Goal: Information Seeking & Learning: Learn about a topic

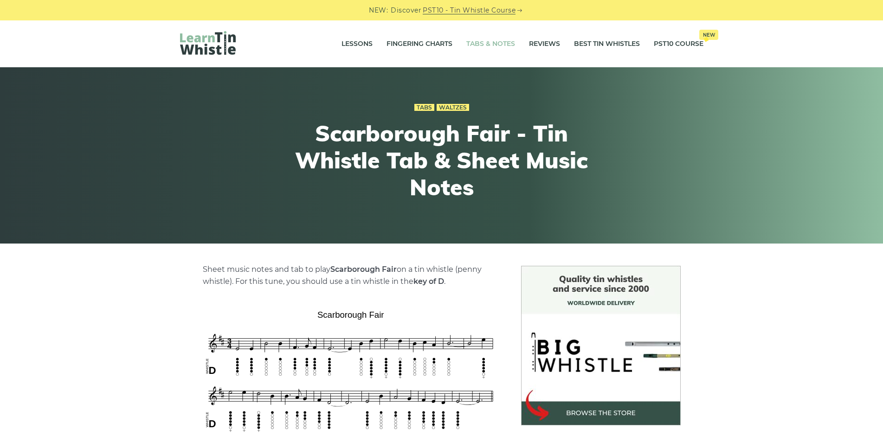
click at [479, 46] on link "Tabs & Notes" at bounding box center [491, 43] width 49 height 23
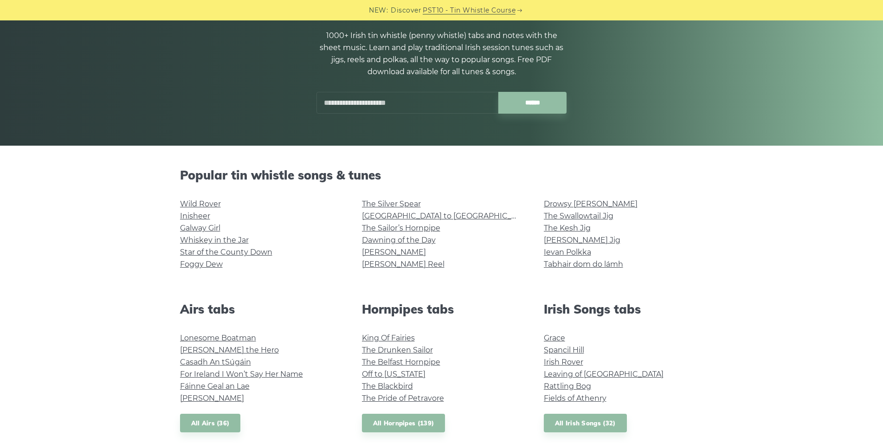
scroll to position [142, 0]
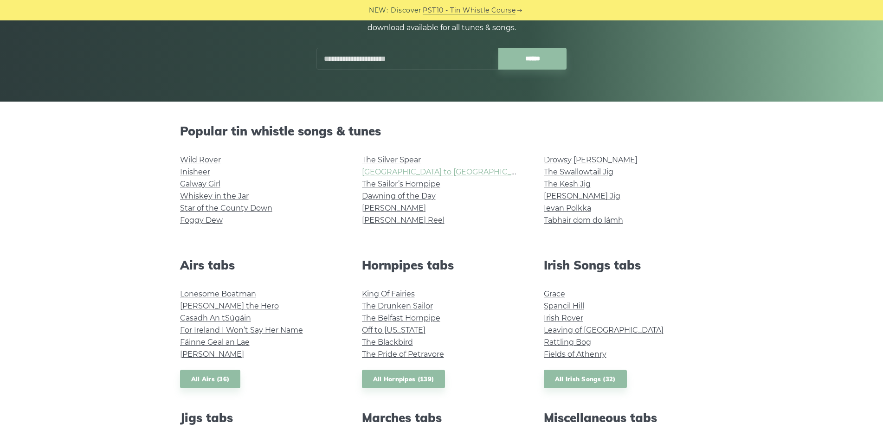
click at [402, 174] on link "[GEOGRAPHIC_DATA] to [GEOGRAPHIC_DATA]" at bounding box center [447, 172] width 171 height 9
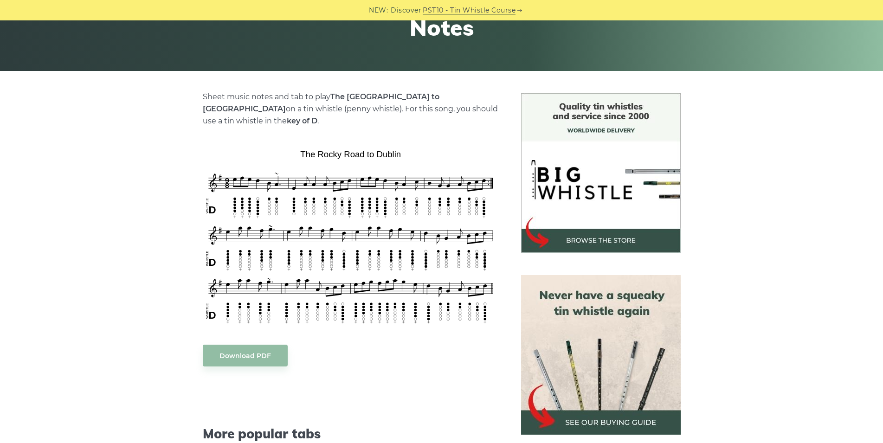
scroll to position [189, 0]
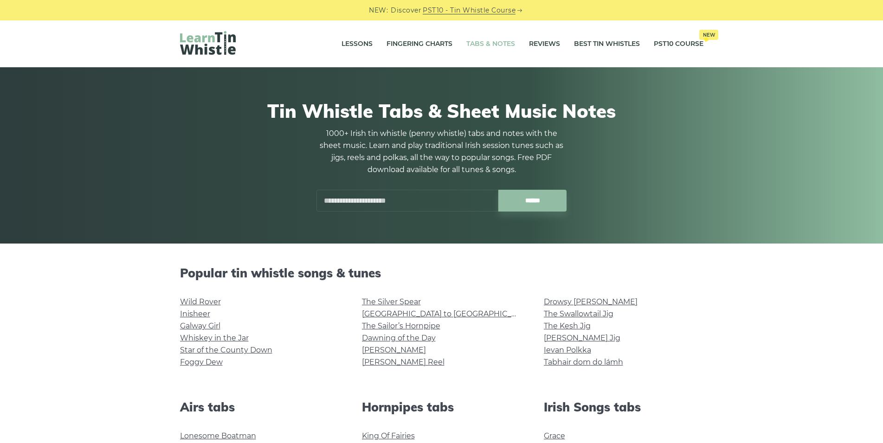
scroll to position [142, 0]
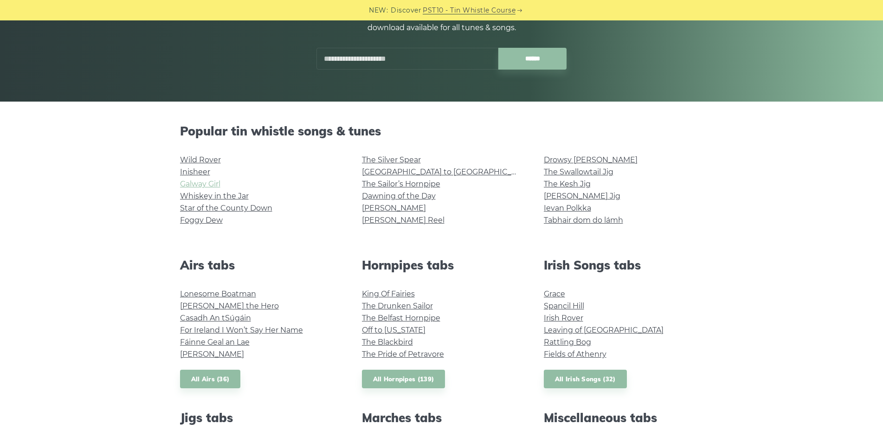
click at [213, 187] on link "Galway Girl" at bounding box center [200, 184] width 40 height 9
click at [399, 220] on link "[PERSON_NAME] Reel" at bounding box center [403, 220] width 83 height 9
click at [428, 321] on link "The Belfast Hornpipe" at bounding box center [401, 318] width 78 height 9
click at [396, 339] on link "The Blackbird" at bounding box center [387, 342] width 51 height 9
click at [573, 339] on link "Rattling Bog" at bounding box center [567, 342] width 47 height 9
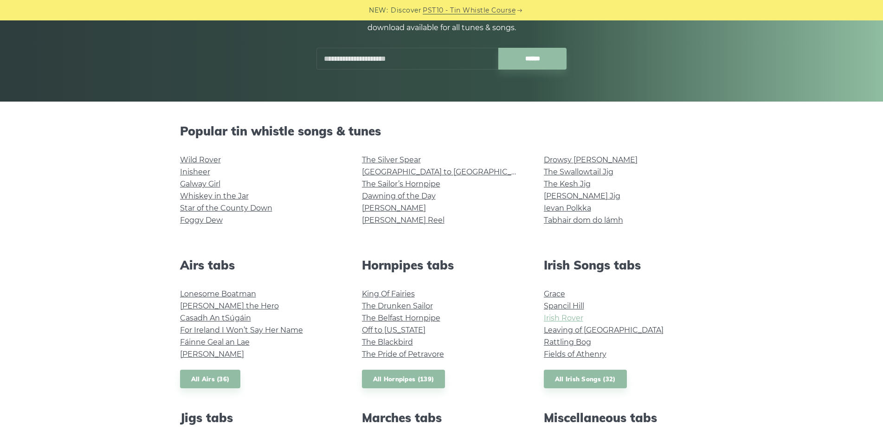
click at [552, 320] on link "Irish Rover" at bounding box center [563, 318] width 39 height 9
click at [233, 341] on link "Fáinne Geal an Lae" at bounding box center [215, 342] width 70 height 9
click at [239, 318] on link "Casadh An tSúgáin" at bounding box center [215, 318] width 71 height 9
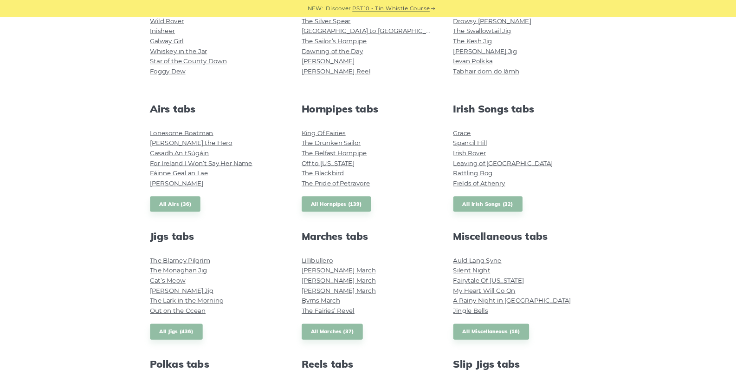
scroll to position [284, 0]
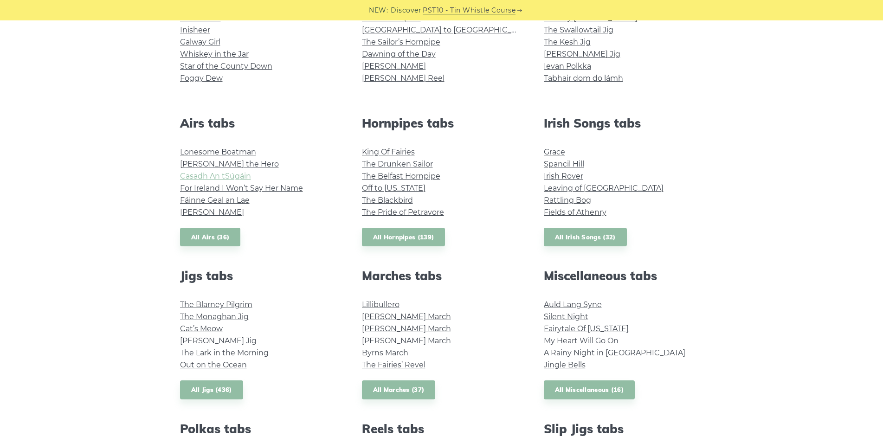
click at [207, 176] on link "Casadh An tSúgáin" at bounding box center [215, 176] width 71 height 9
click at [210, 154] on link "Lonesome Boatman" at bounding box center [218, 152] width 76 height 9
click at [198, 169] on link "Hector the Hero" at bounding box center [229, 164] width 99 height 9
click at [209, 314] on link "The Monaghan Jig" at bounding box center [214, 316] width 69 height 9
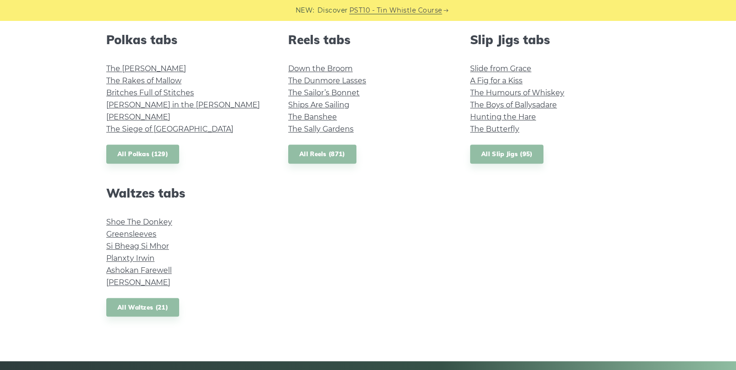
scroll to position [674, 0]
click at [159, 269] on link "Ashokan Farewell" at bounding box center [138, 269] width 65 height 9
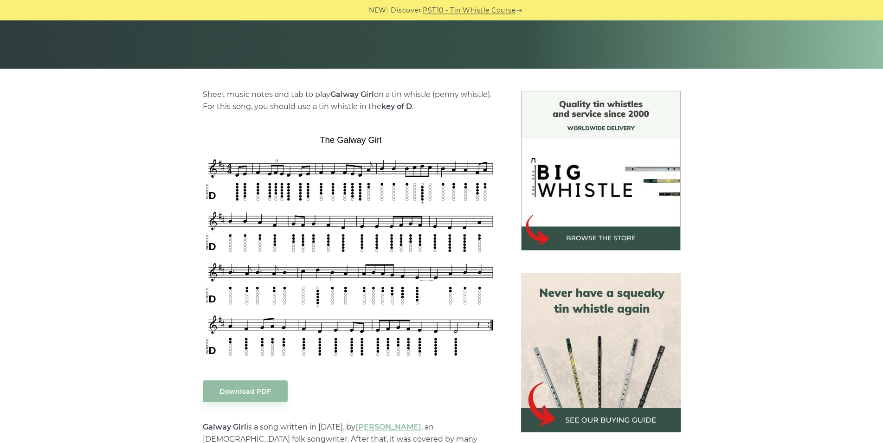
scroll to position [189, 0]
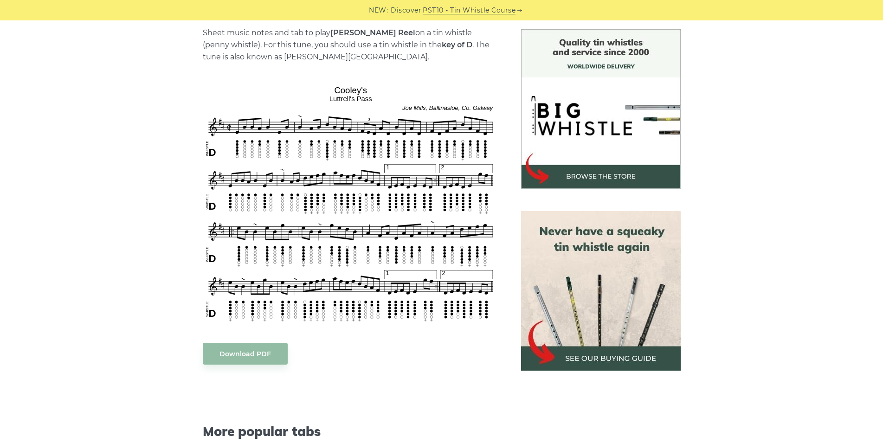
scroll to position [189, 0]
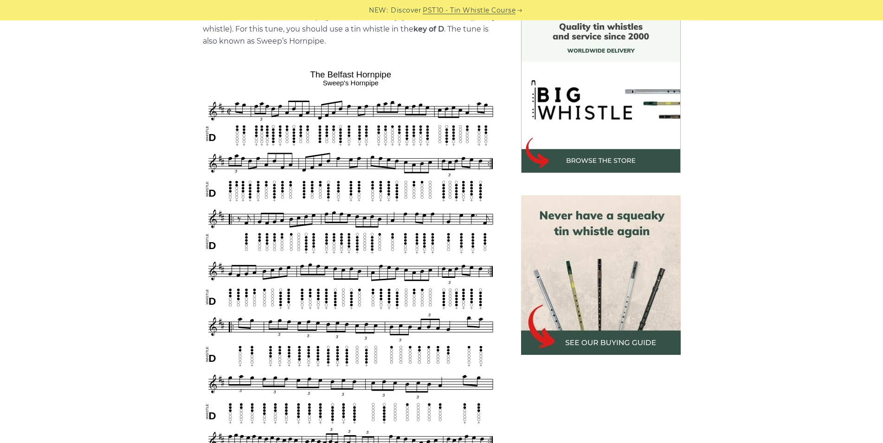
scroll to position [237, 0]
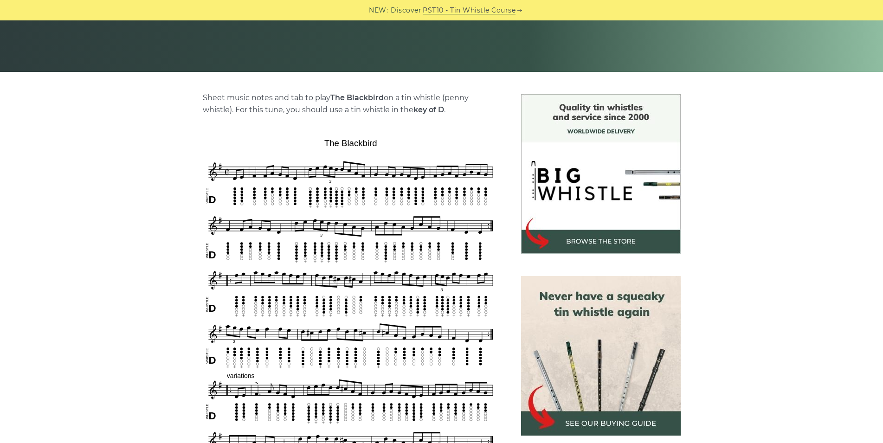
scroll to position [189, 0]
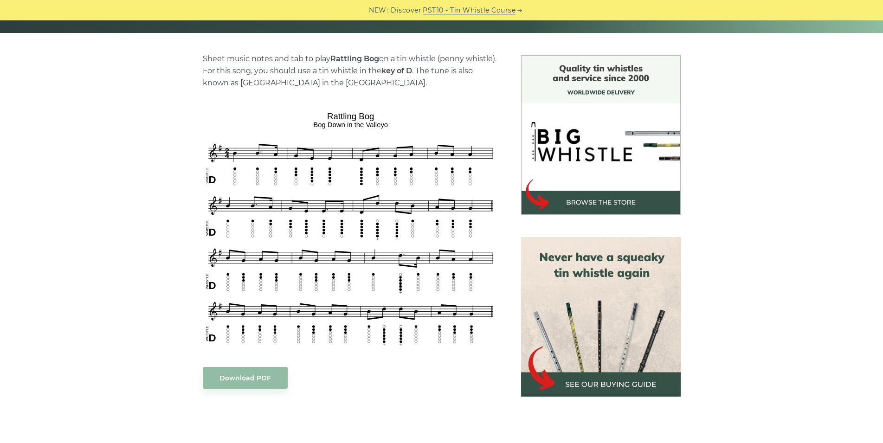
scroll to position [237, 0]
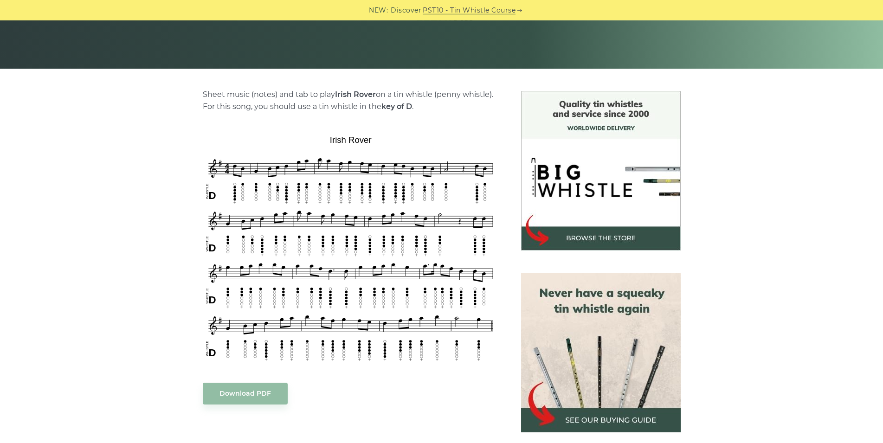
scroll to position [189, 0]
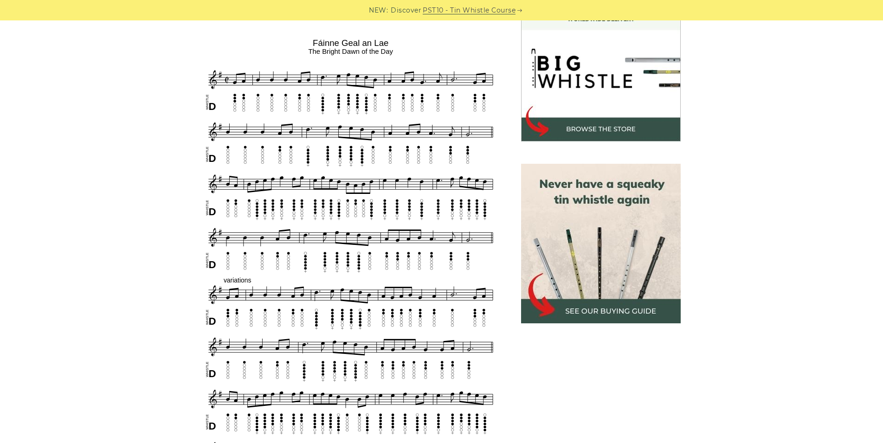
scroll to position [426, 0]
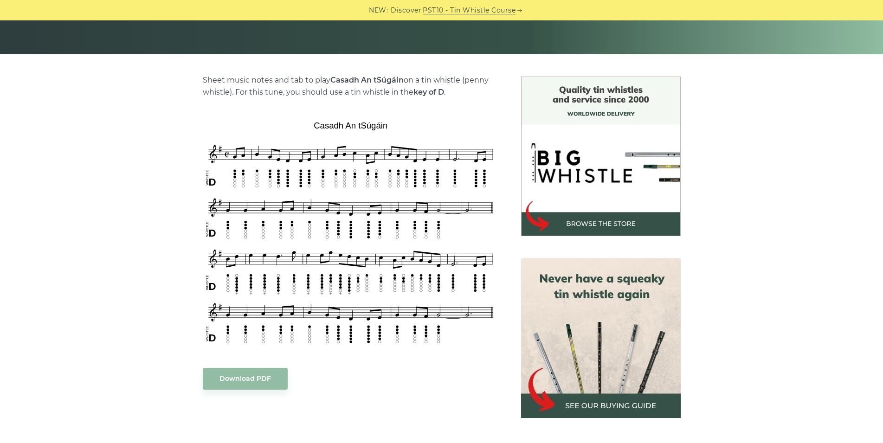
scroll to position [142, 0]
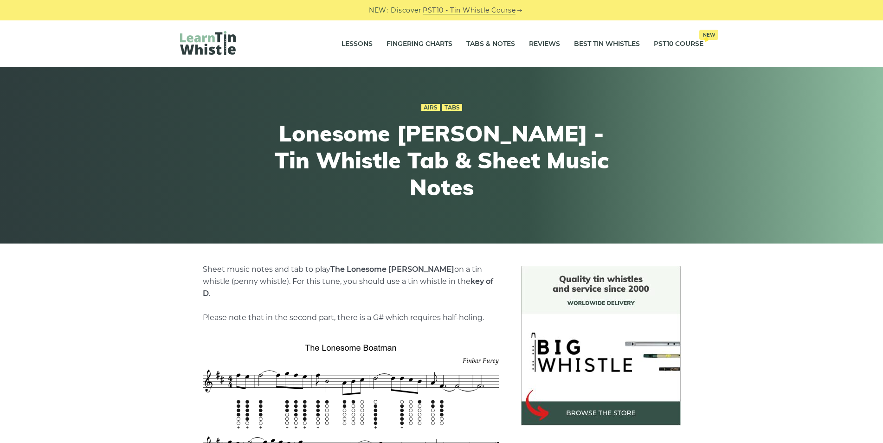
scroll to position [142, 0]
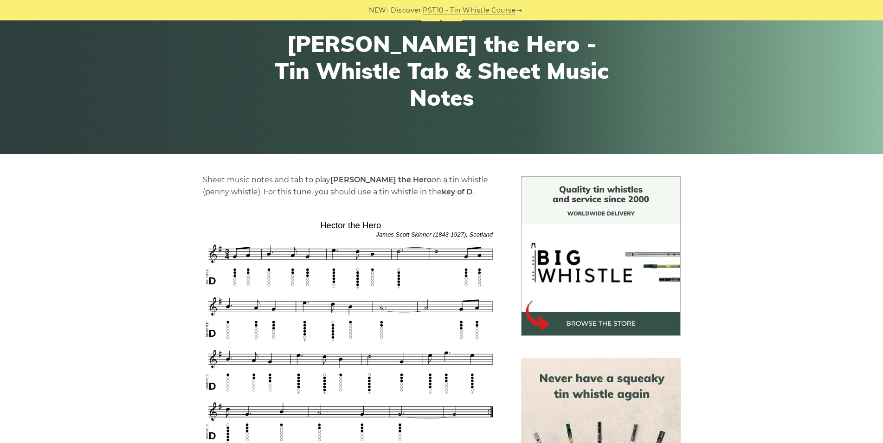
scroll to position [142, 0]
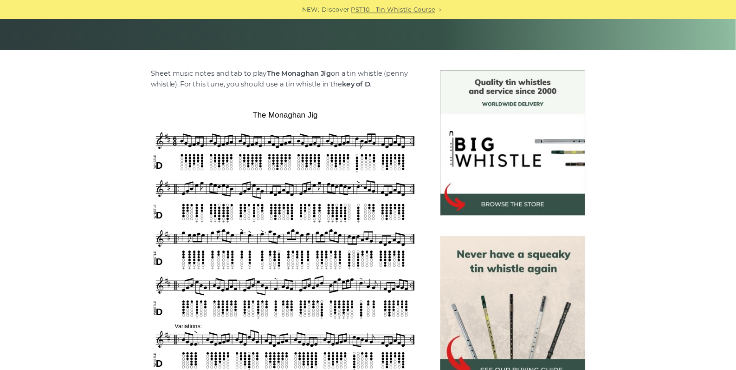
scroll to position [189, 0]
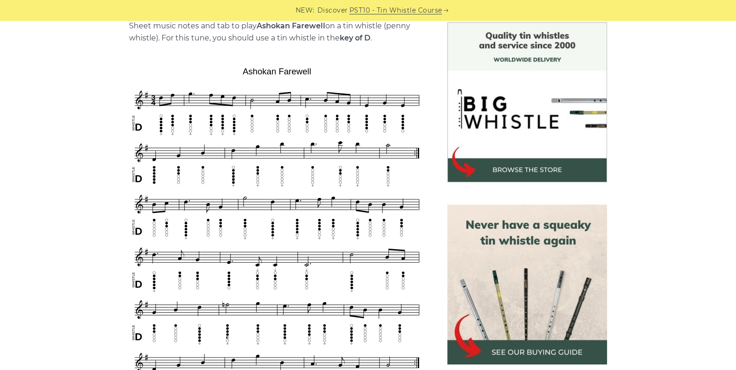
scroll to position [292, 0]
